Goal: Task Accomplishment & Management: Use online tool/utility

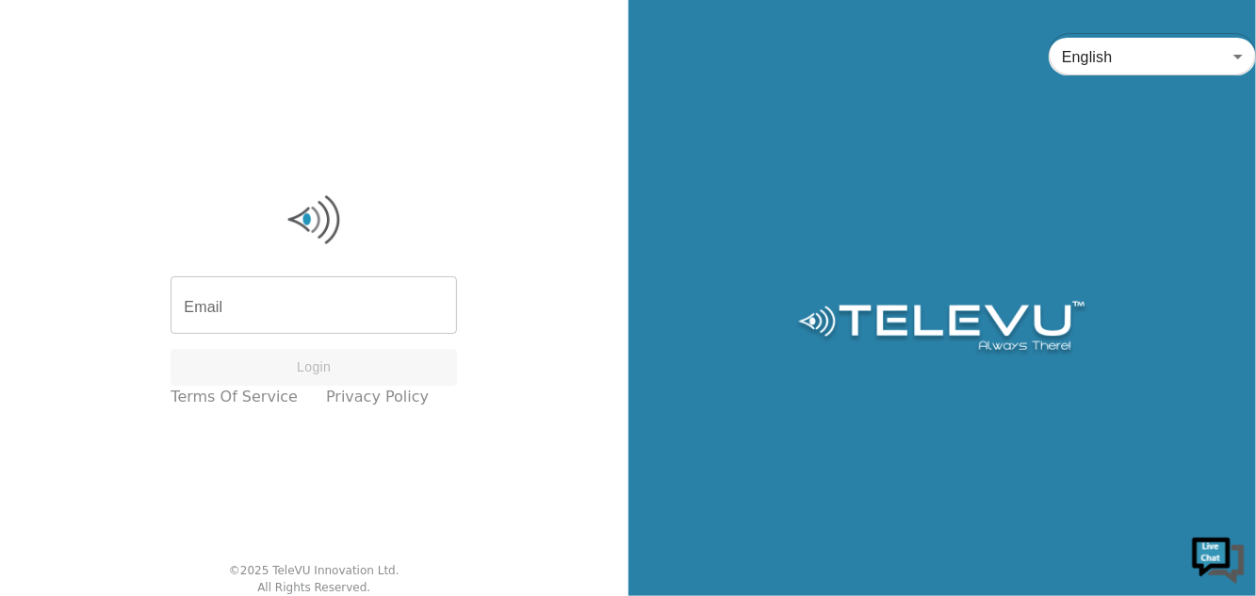
click at [266, 334] on input "Email" at bounding box center [314, 307] width 287 height 53
click at [279, 334] on input "Email" at bounding box center [314, 307] width 287 height 53
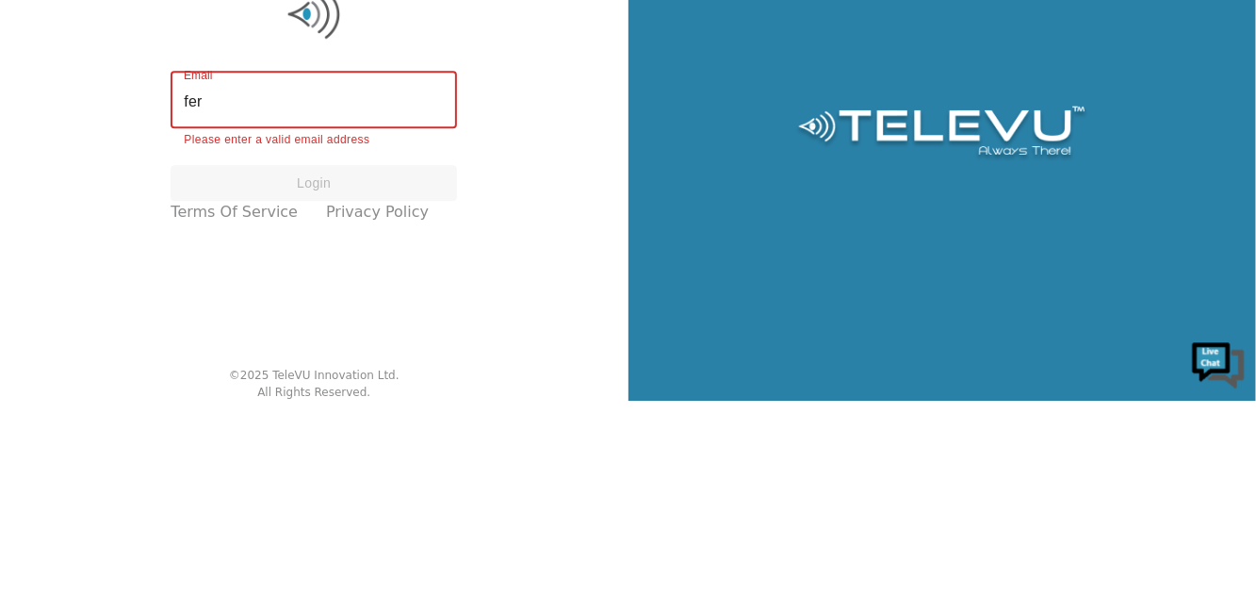
type input "[PERSON_NAME][EMAIL_ADDRESS][DOMAIN_NAME]"
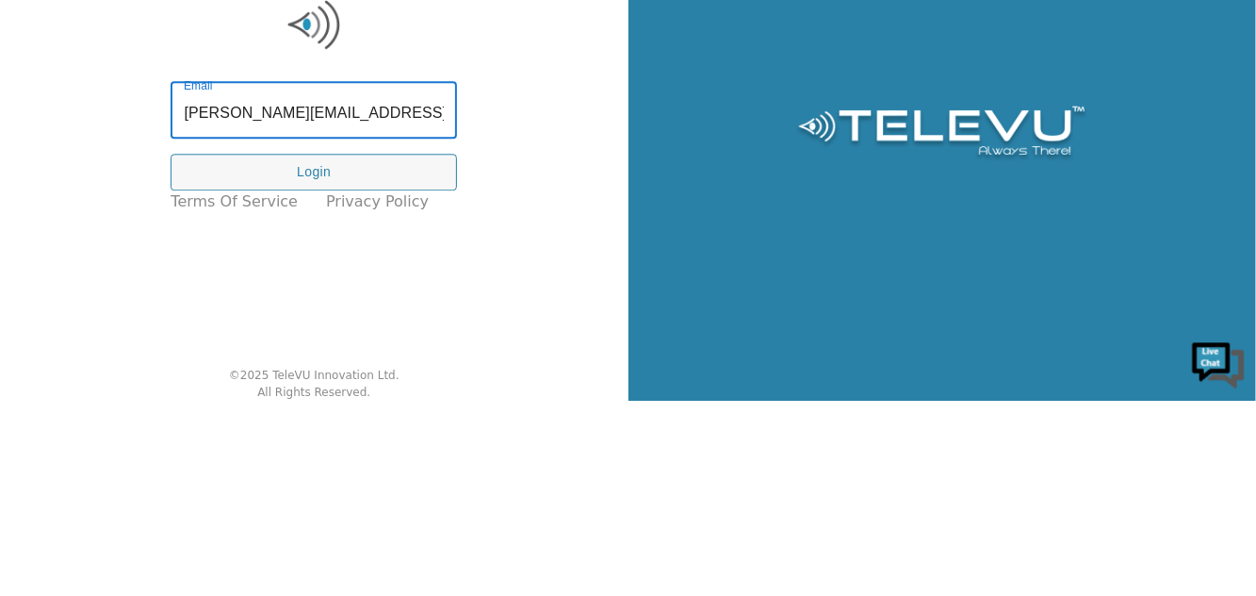
click at [384, 385] on button "Login" at bounding box center [314, 367] width 287 height 37
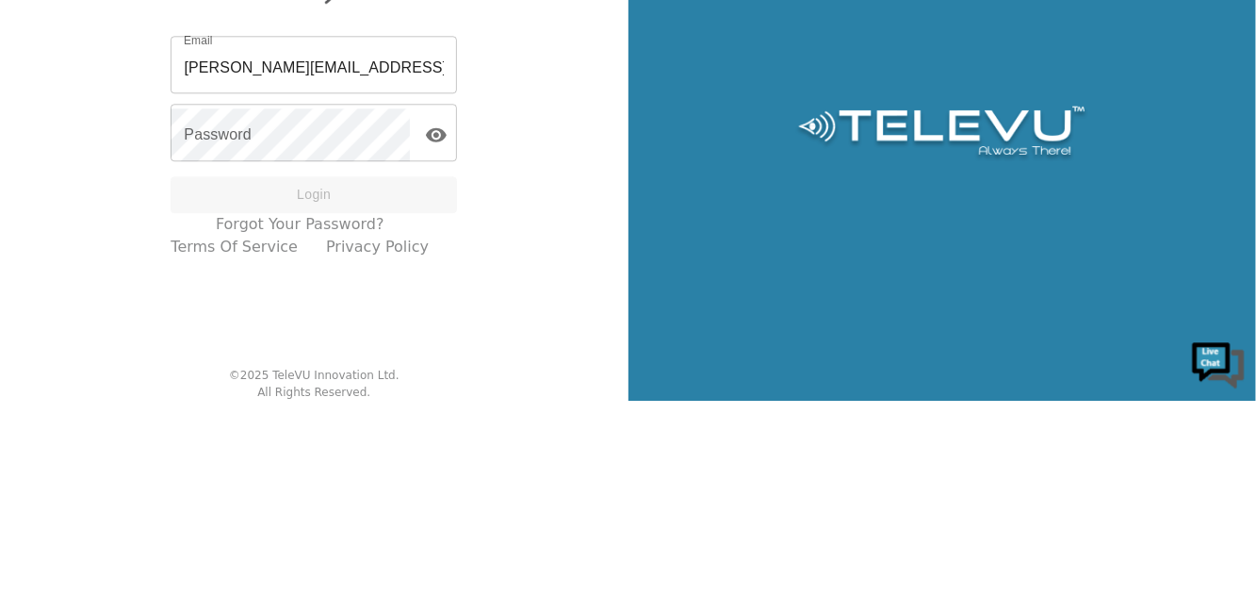
scroll to position [0, 0]
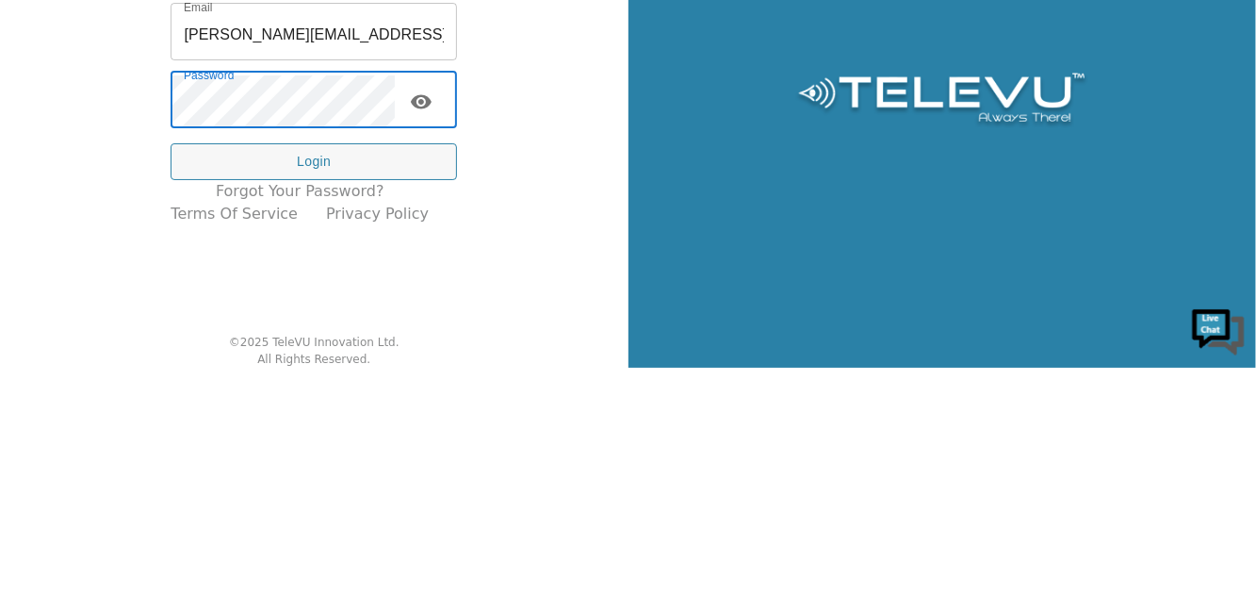
click at [440, 349] on button "toggle password visibility" at bounding box center [421, 330] width 38 height 38
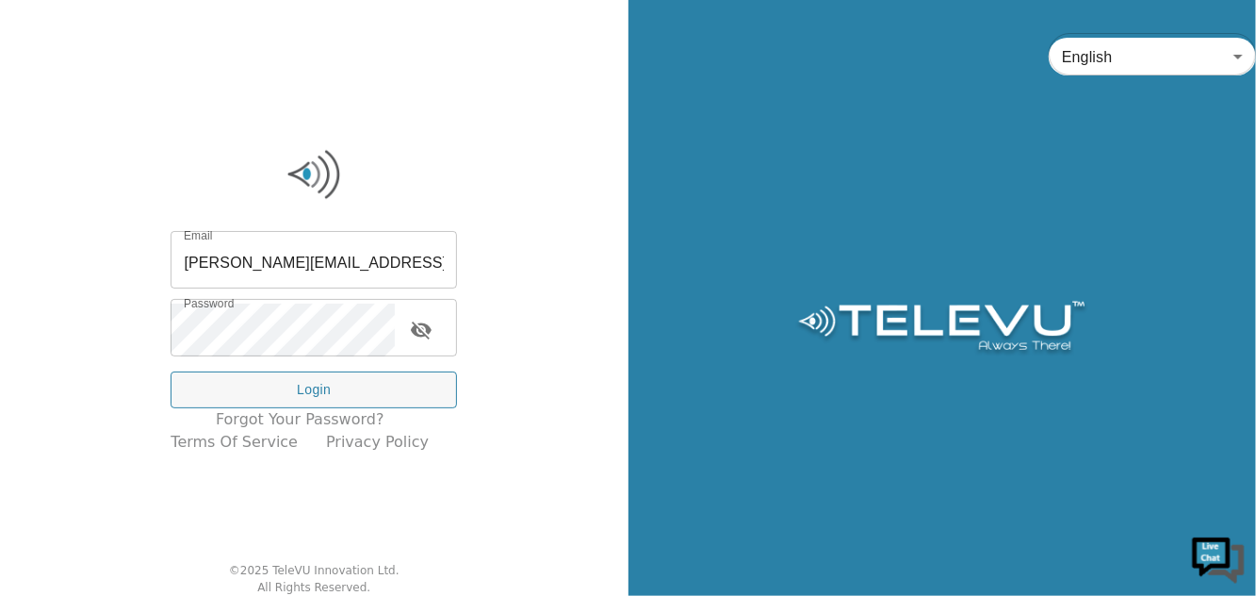
click at [385, 408] on button "Login" at bounding box center [314, 389] width 287 height 37
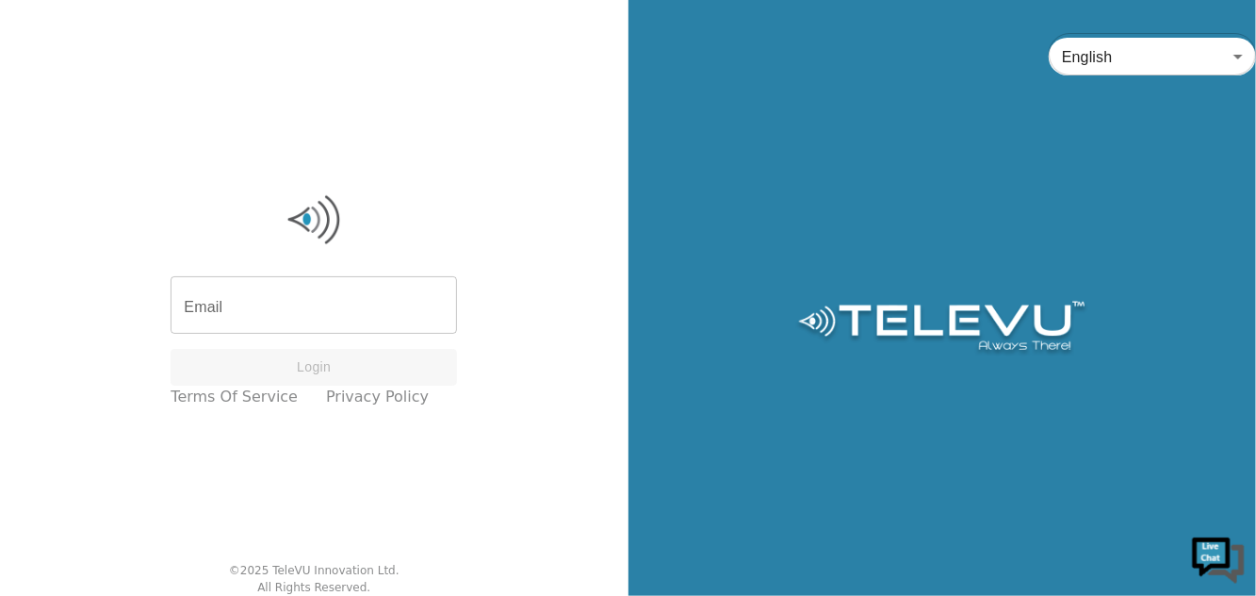
scroll to position [90, 0]
click at [1215, 559] on img at bounding box center [1218, 558] width 57 height 57
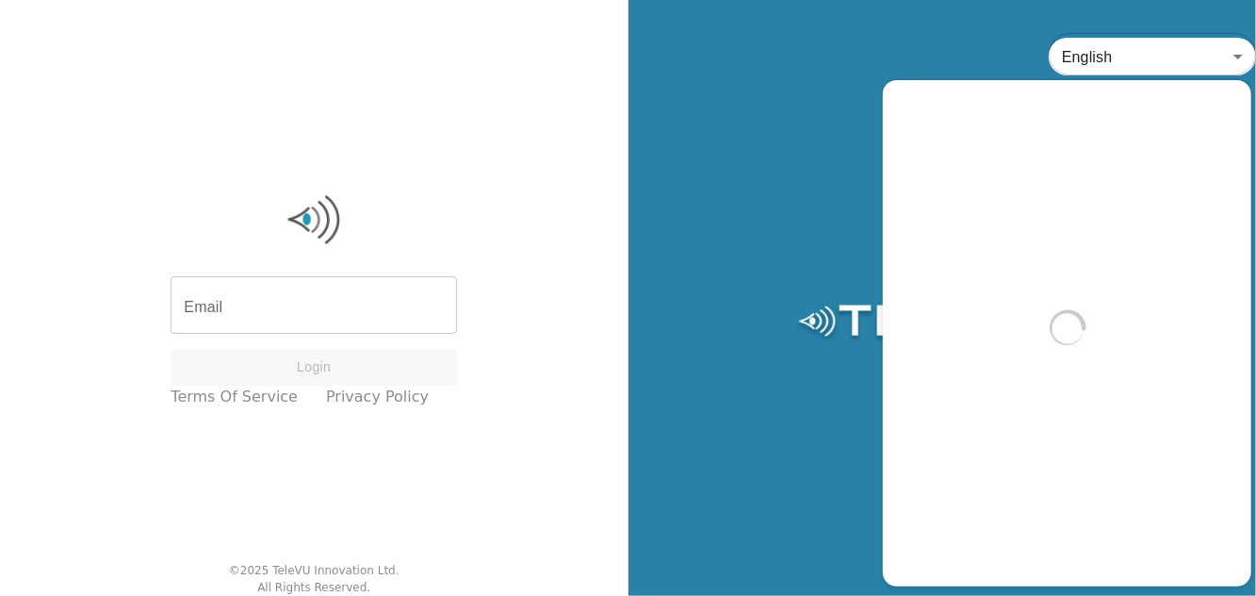
scroll to position [0, 0]
